Goal: Task Accomplishment & Management: Manage account settings

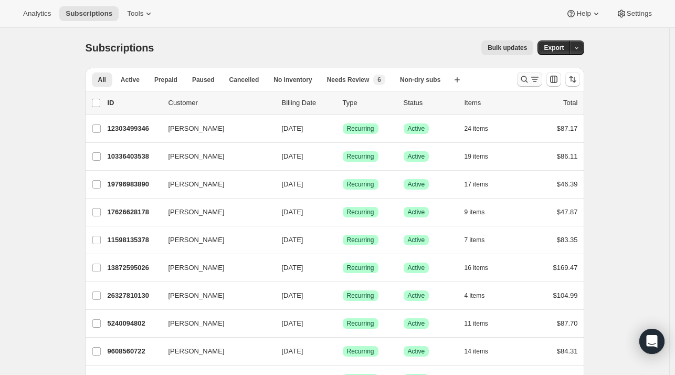
click at [540, 84] on icon "Search and filter results" at bounding box center [535, 79] width 11 height 11
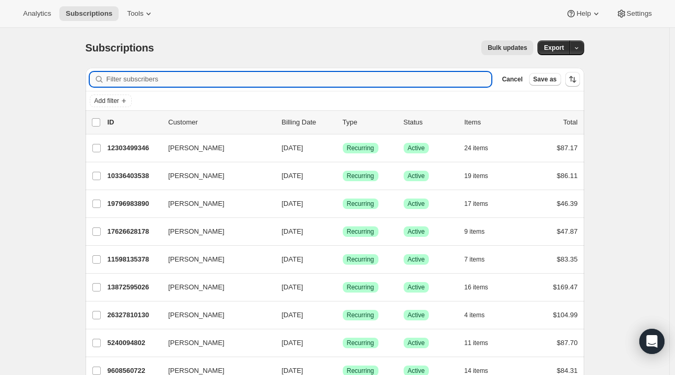
click at [249, 83] on input "Filter subscribers" at bounding box center [300, 79] width 386 height 15
paste input "[EMAIL_ADDRESS][DOMAIN_NAME]"
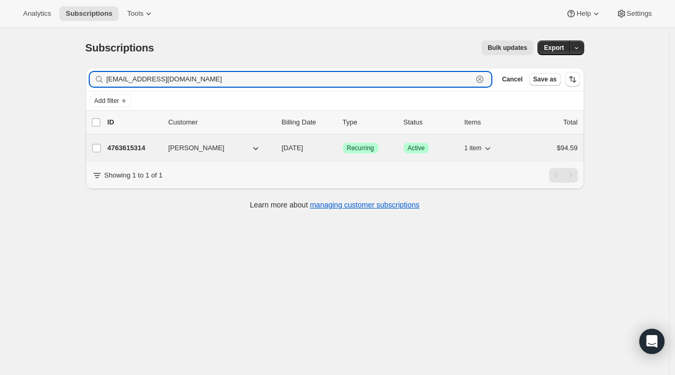
type input "[EMAIL_ADDRESS][DOMAIN_NAME]"
click at [185, 149] on span "[PERSON_NAME]" at bounding box center [197, 148] width 56 height 11
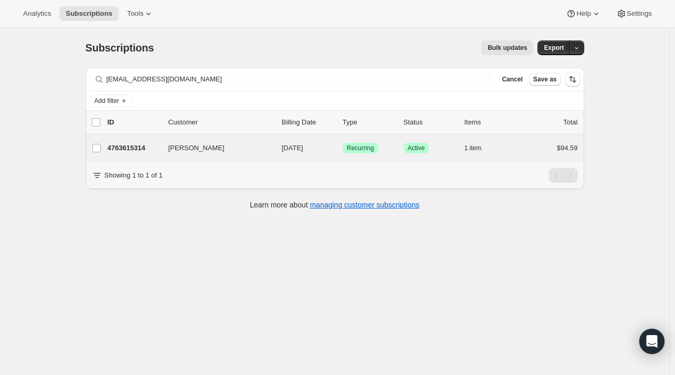
click at [134, 155] on div "[PERSON_NAME] 4763615314 [PERSON_NAME] [DATE] Success Recurring Success Active …" at bounding box center [335, 147] width 499 height 27
click at [140, 150] on p "4763615314" at bounding box center [134, 148] width 53 height 11
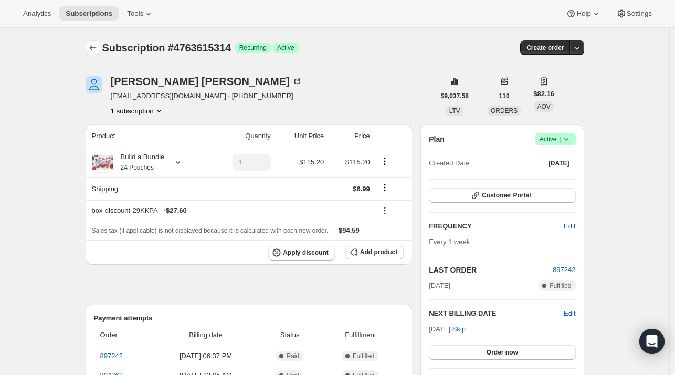
click at [93, 51] on icon "Subscriptions" at bounding box center [93, 48] width 11 height 11
